Goal: Task Accomplishment & Management: Use online tool/utility

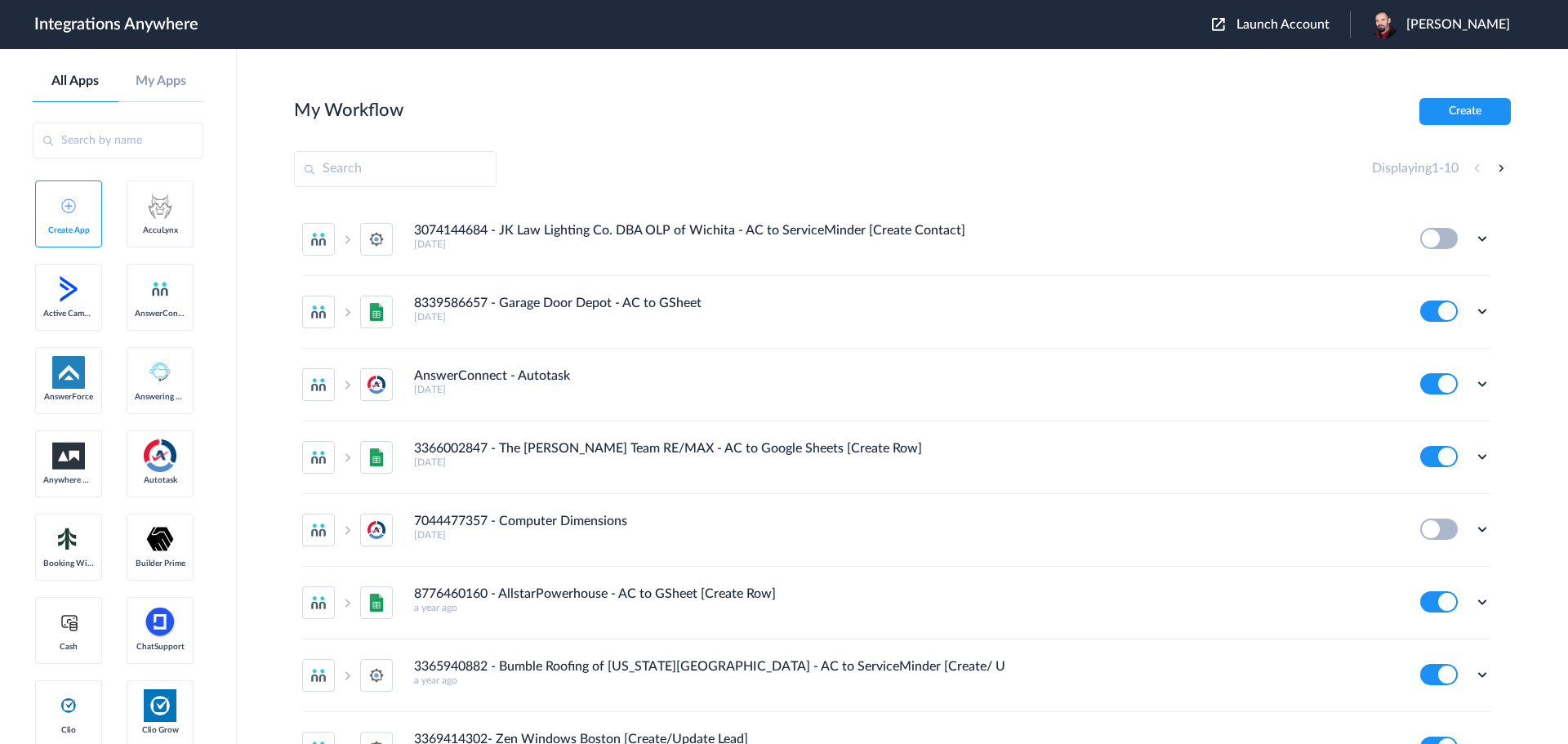
click at [1327, 25] on span "Launch Account" at bounding box center [1283, 25] width 94 height 13
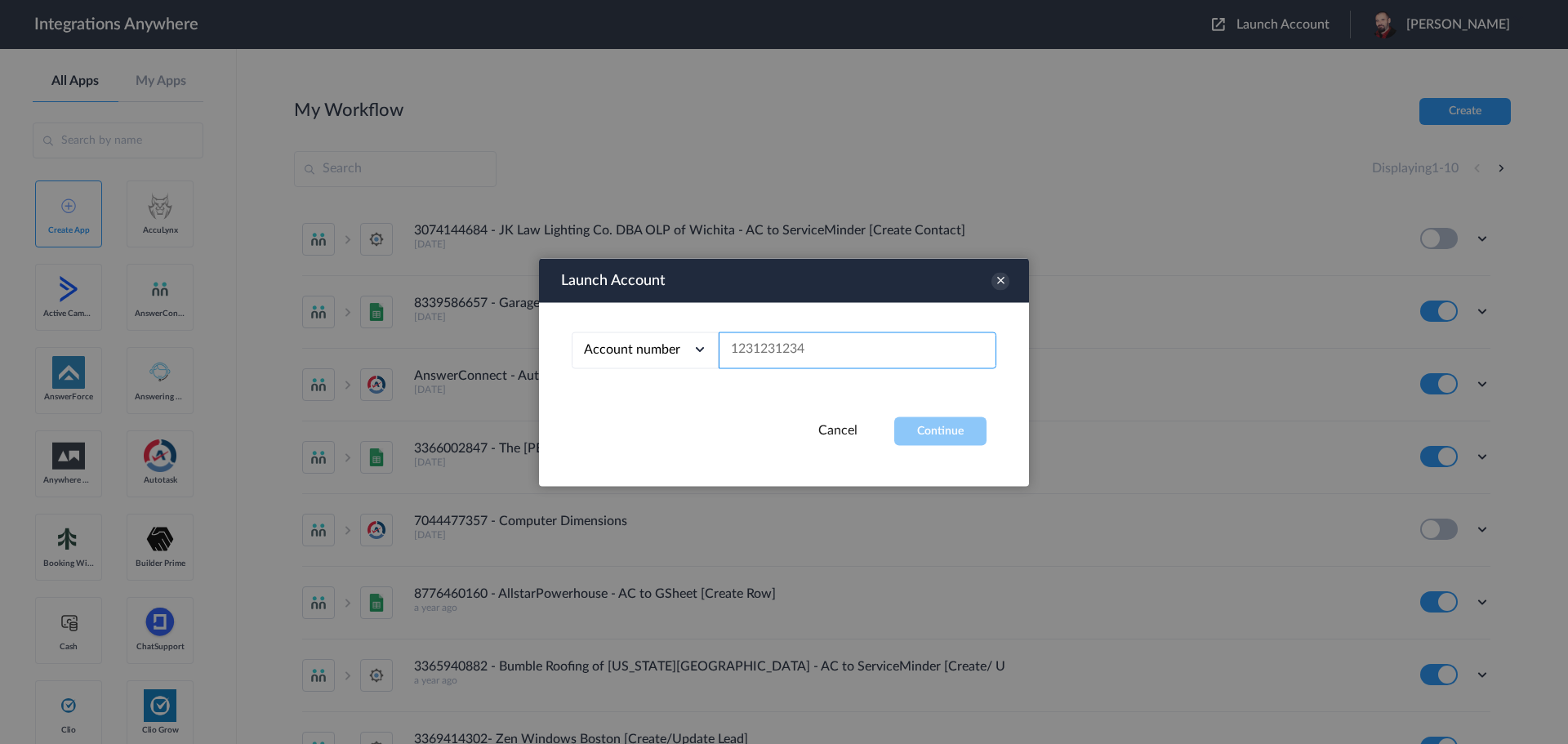
paste input "8282032518"
type input "8282032518"
click at [946, 422] on button "Continue" at bounding box center [941, 431] width 93 height 29
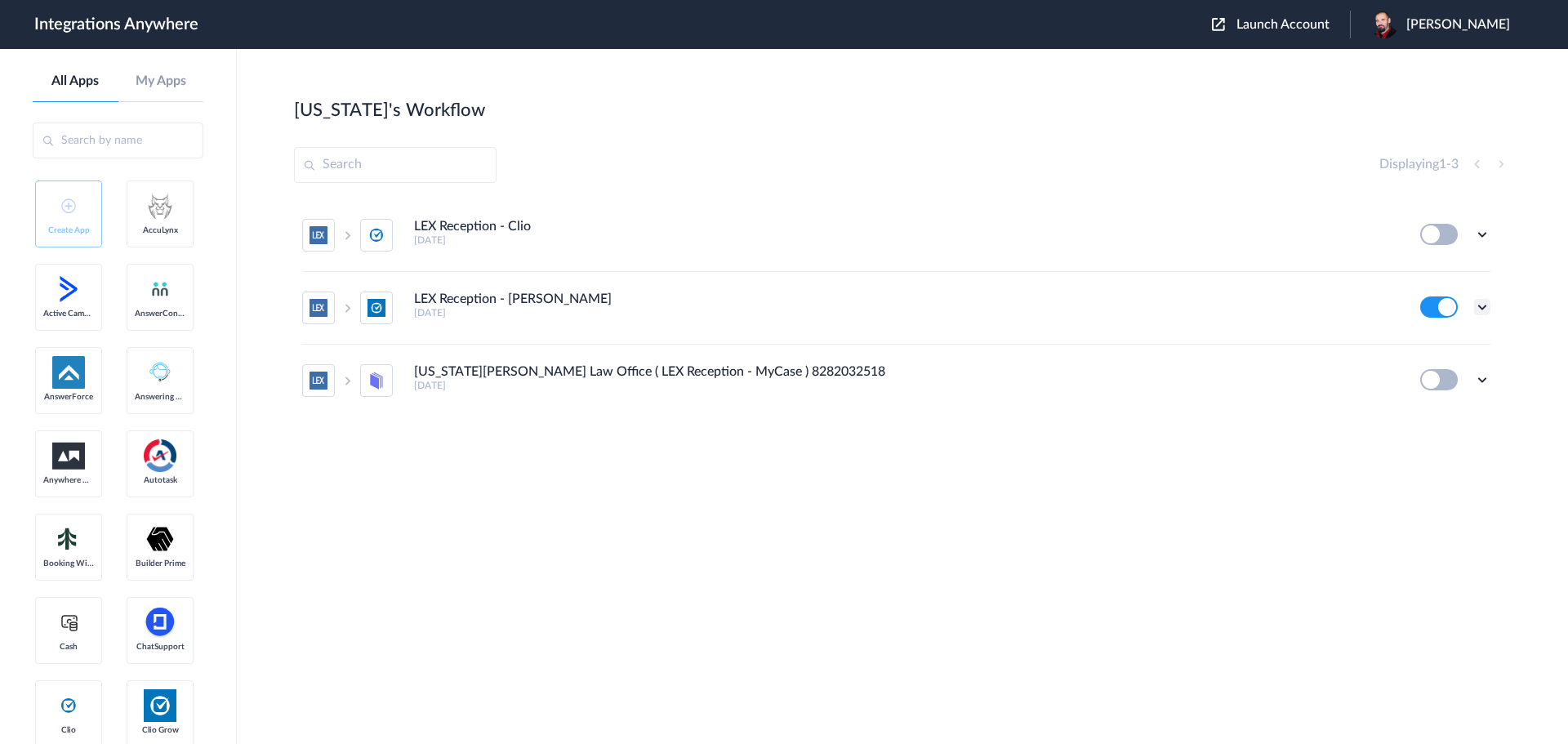
click at [1487, 308] on icon at bounding box center [1482, 307] width 16 height 16
click at [1436, 345] on li "Edit" at bounding box center [1437, 346] width 106 height 31
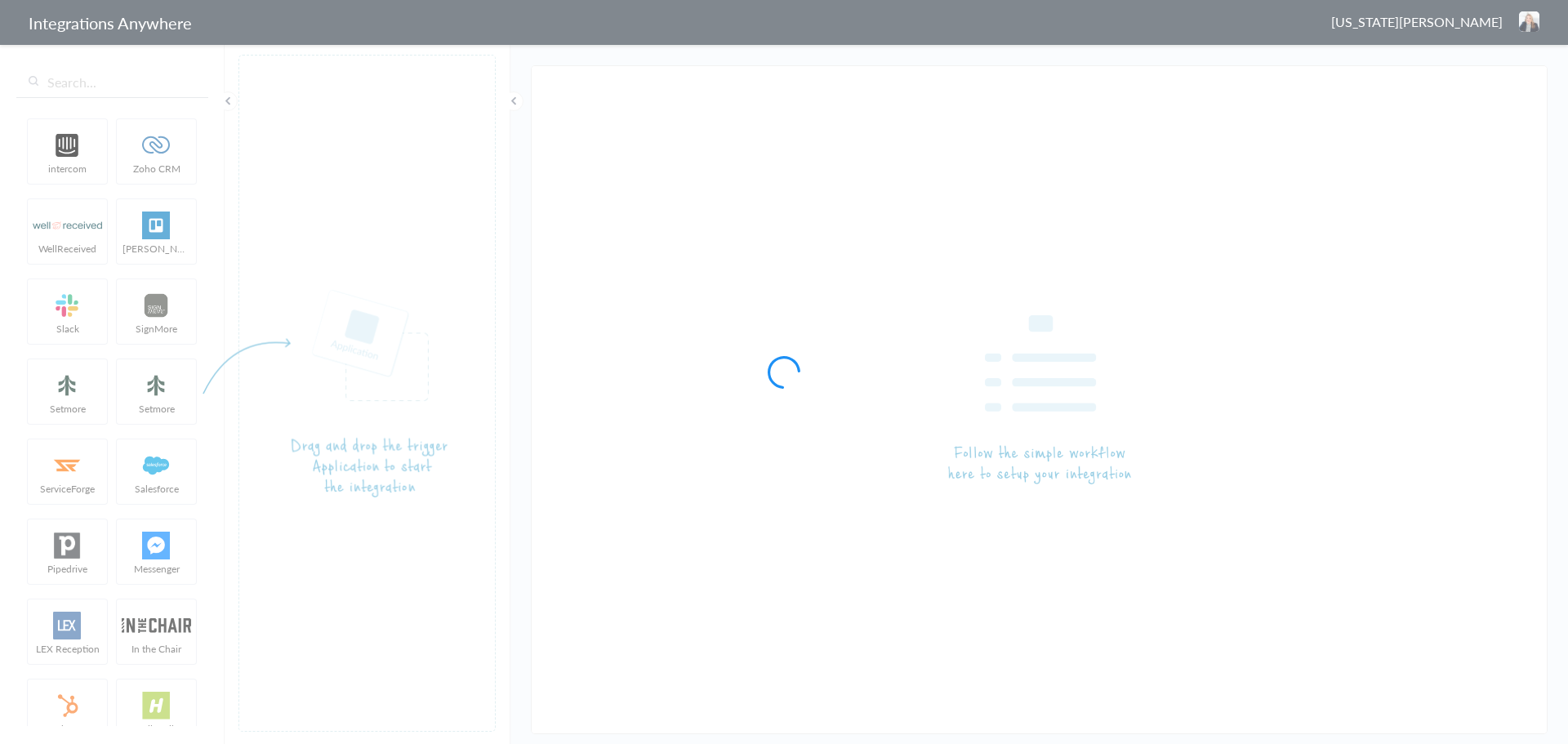
type input "LEX Reception - [PERSON_NAME]"
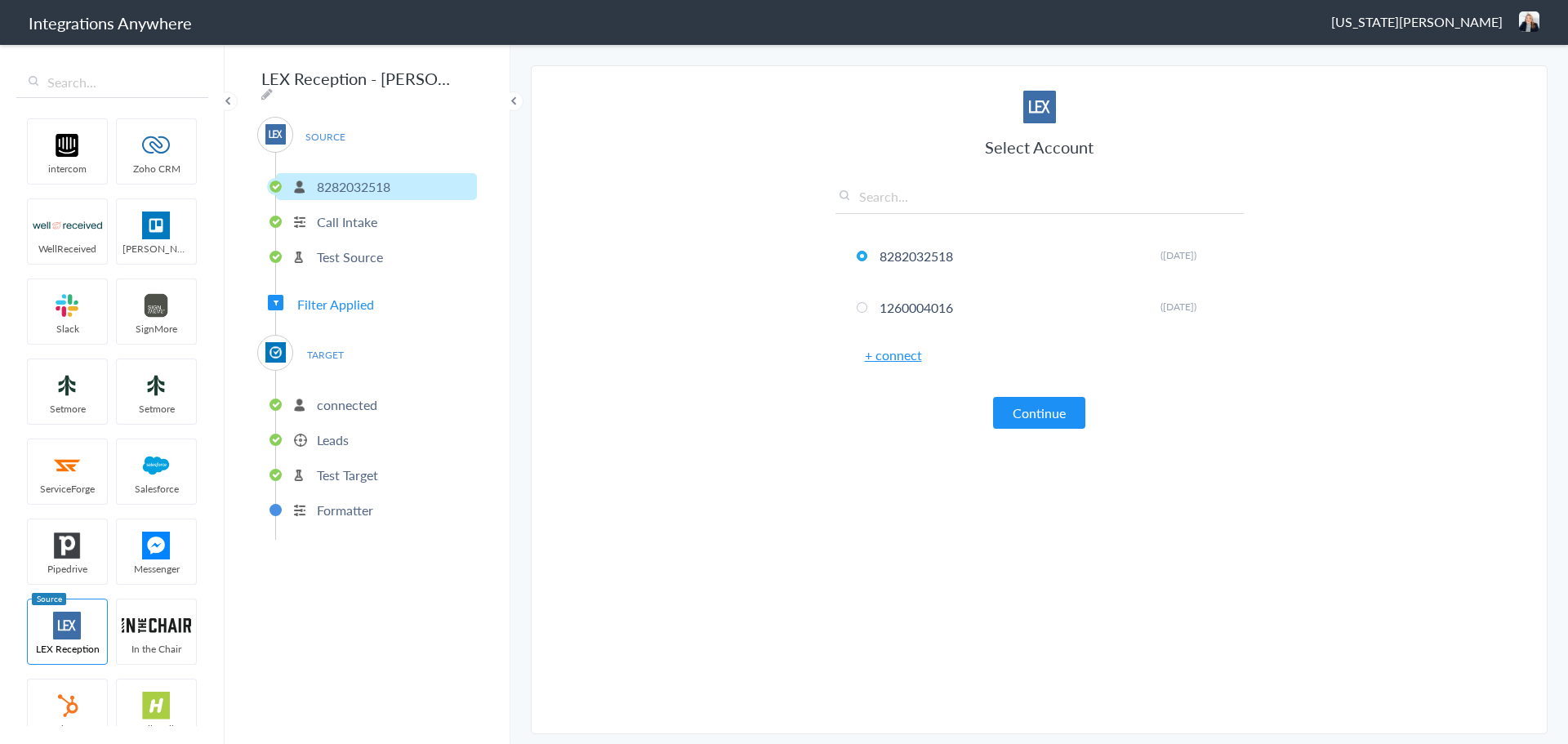
click at [321, 297] on span "Filter Applied" at bounding box center [335, 305] width 76 height 19
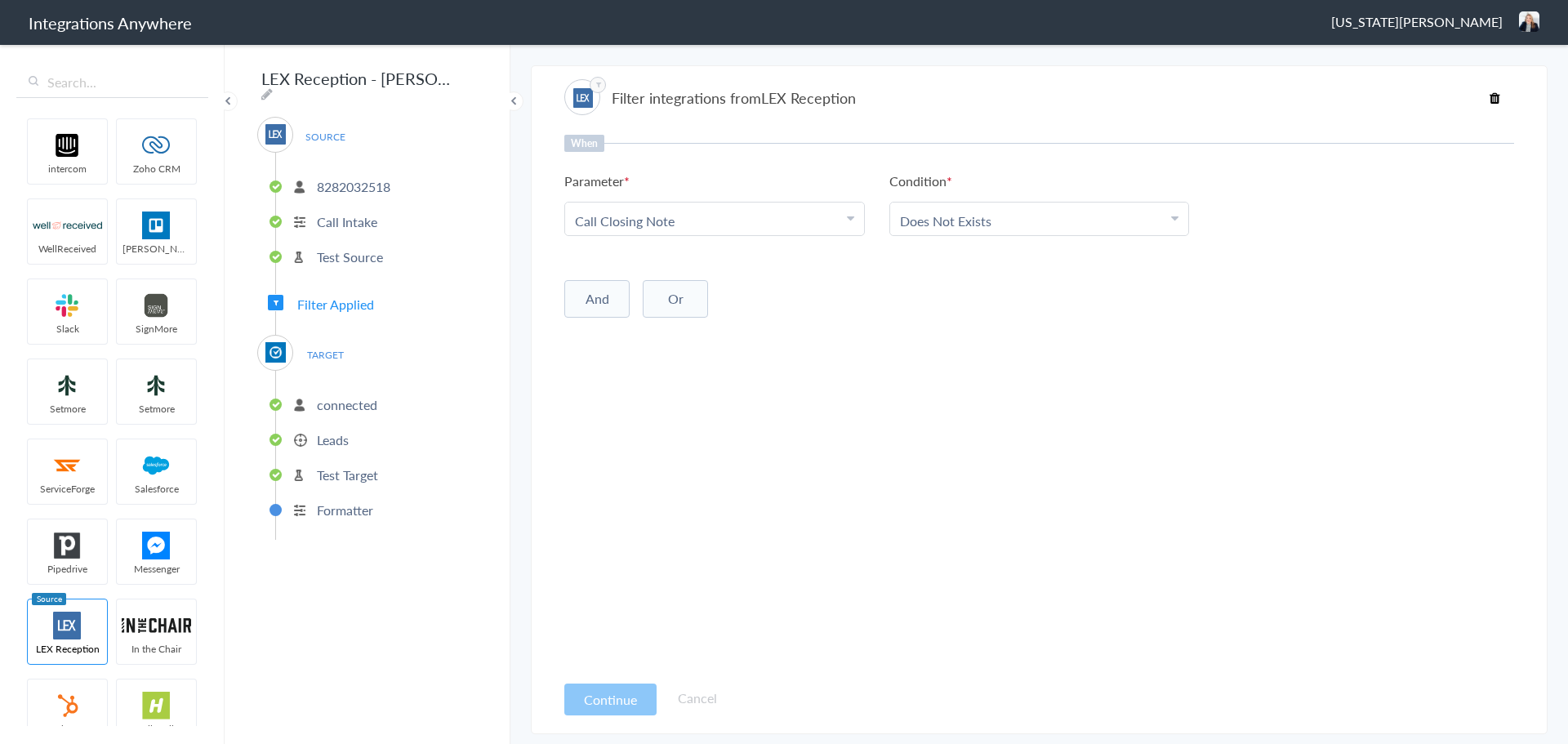
click at [336, 431] on p "Leads" at bounding box center [332, 440] width 32 height 19
